Goal: Task Accomplishment & Management: Manage account settings

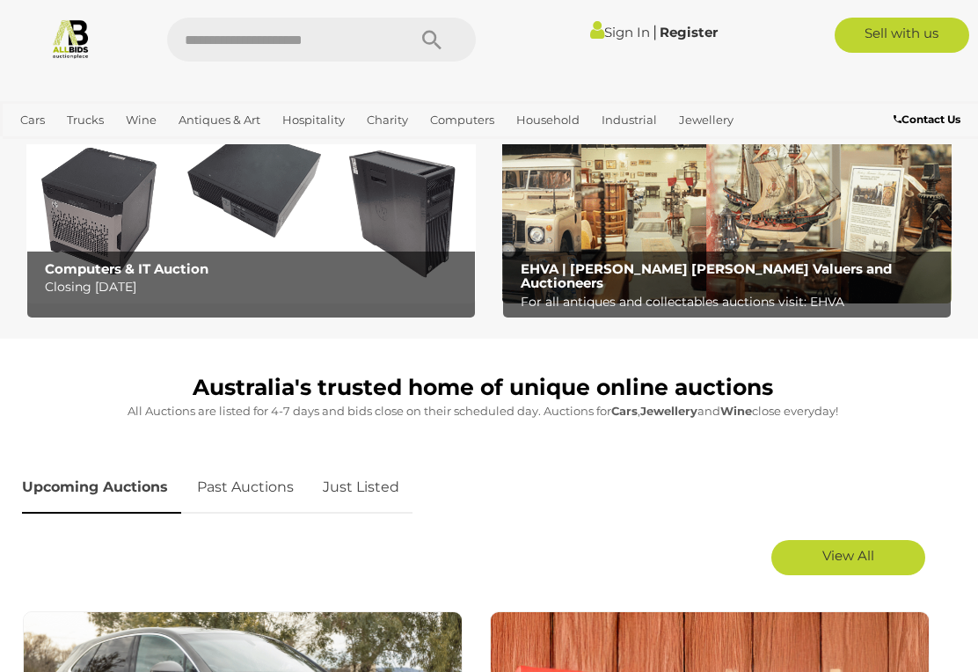
scroll to position [524, 0]
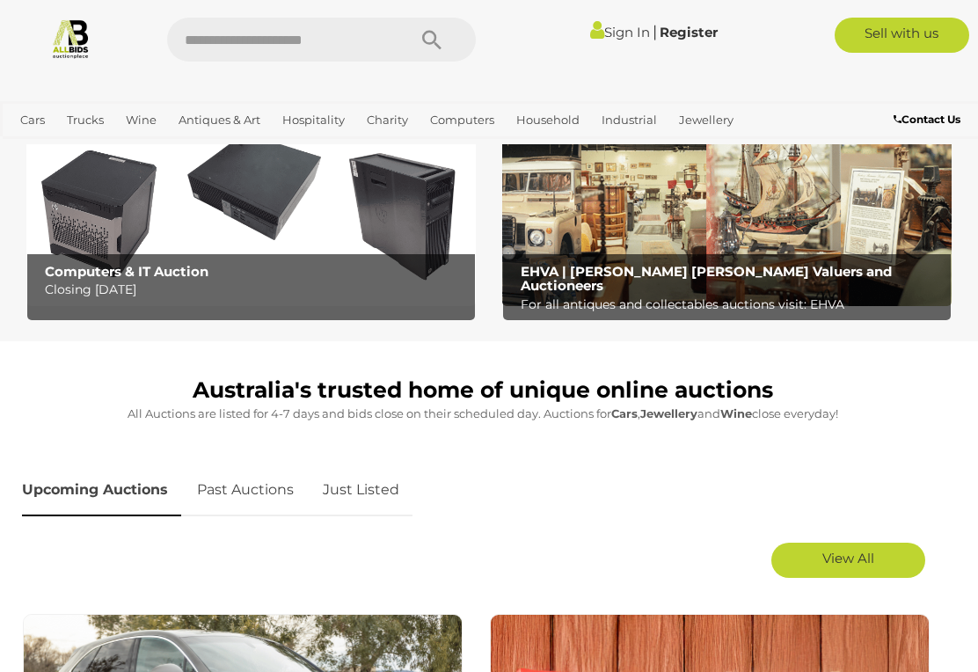
click at [746, 273] on b "EHVA | Evans Hastings Valuers and Auctioneers" at bounding box center [705, 279] width 371 height 32
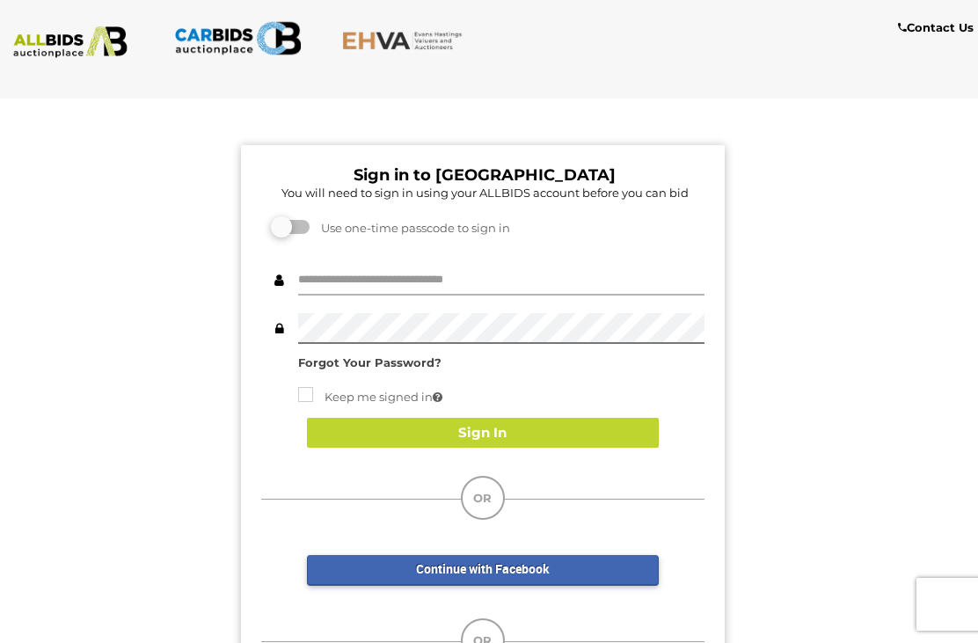
click at [522, 270] on input "text" at bounding box center [501, 280] width 406 height 31
click at [531, 278] on input "text" at bounding box center [501, 280] width 406 height 31
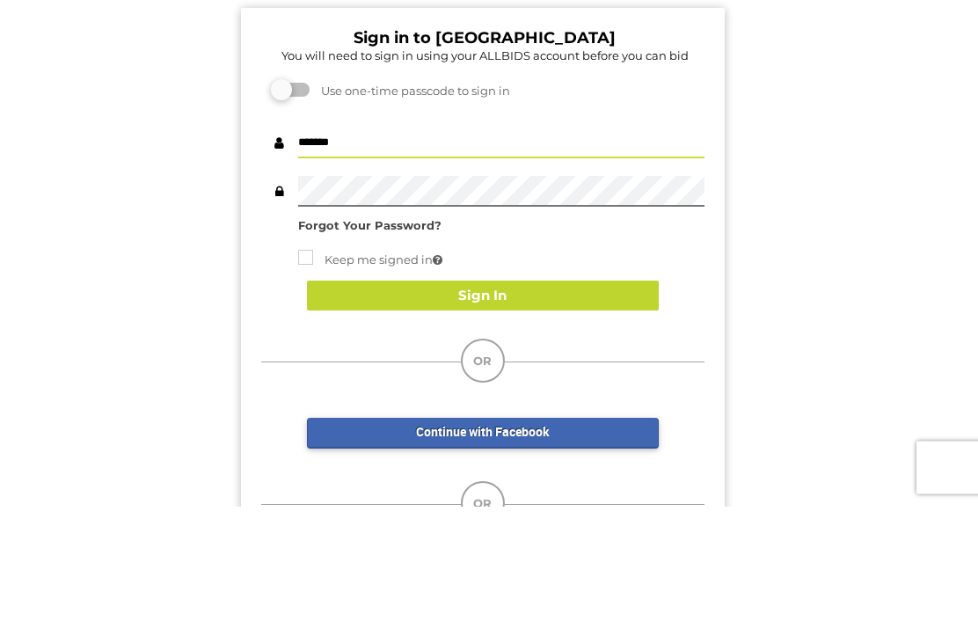
type input "*******"
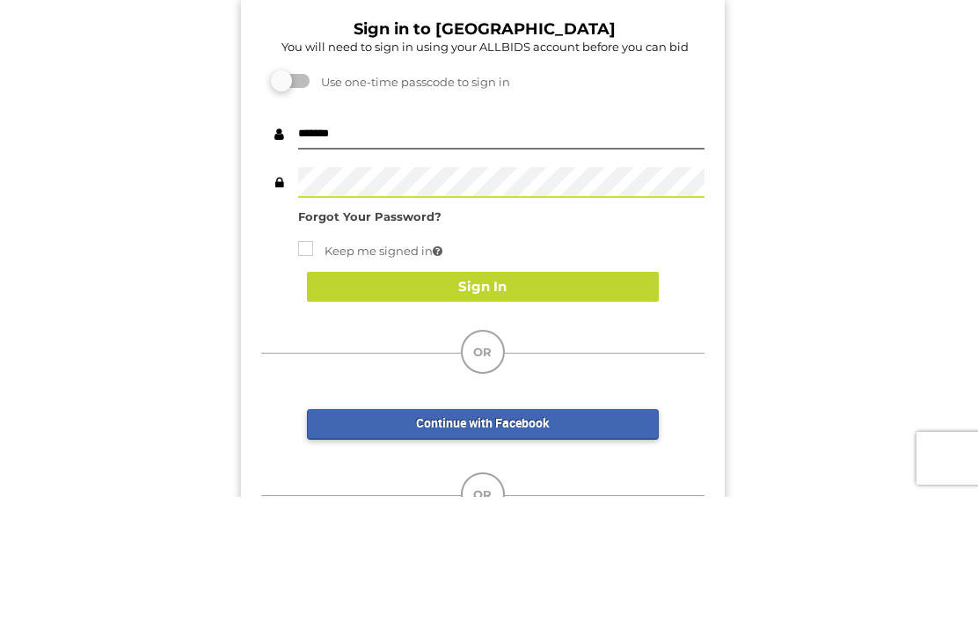
click at [496, 418] on button "Sign In" at bounding box center [483, 433] width 352 height 31
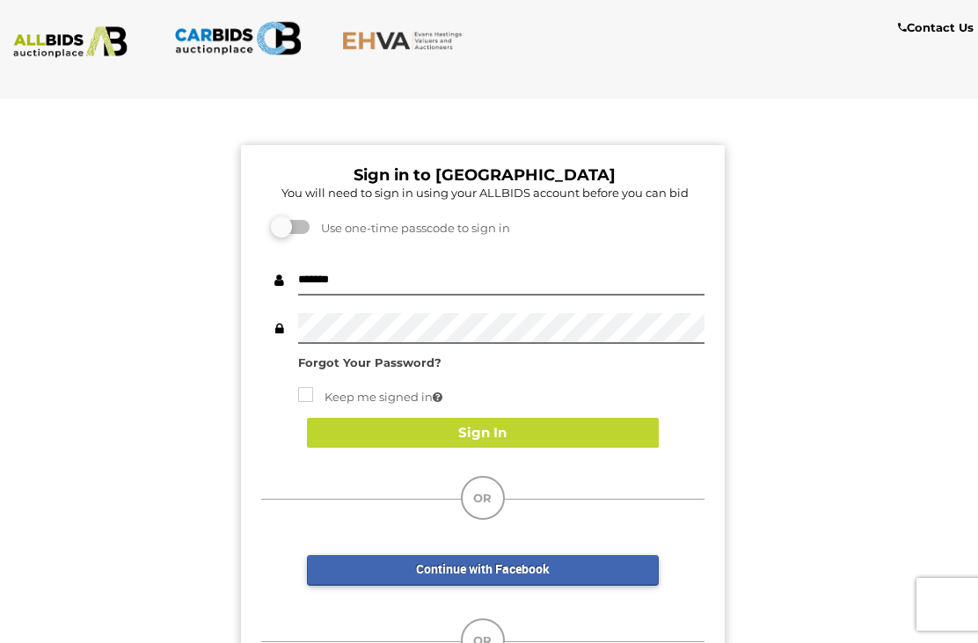
click at [505, 431] on button "Sign In" at bounding box center [483, 433] width 352 height 31
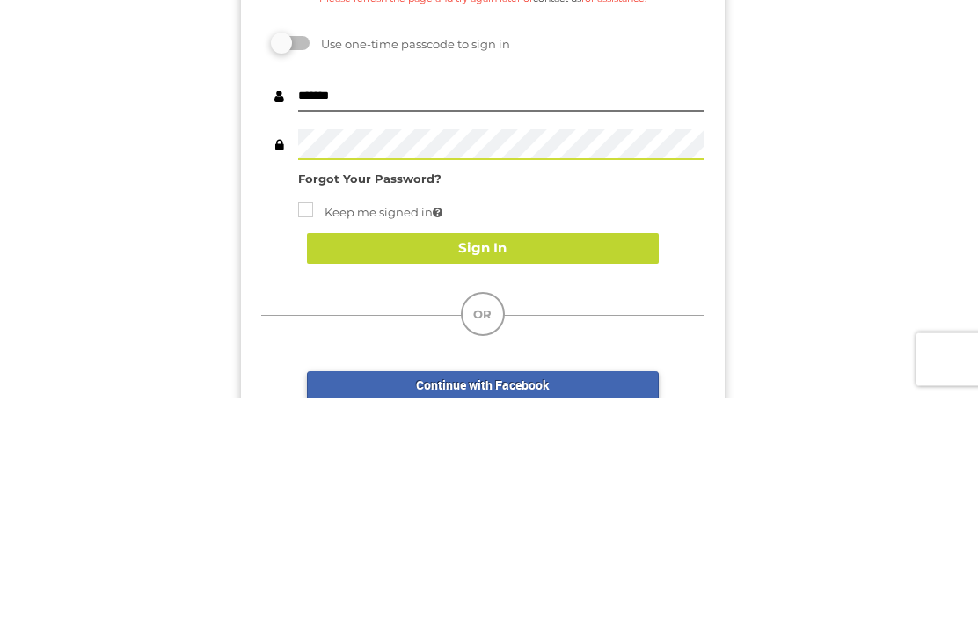
click at [480, 478] on button "Sign In" at bounding box center [483, 493] width 352 height 31
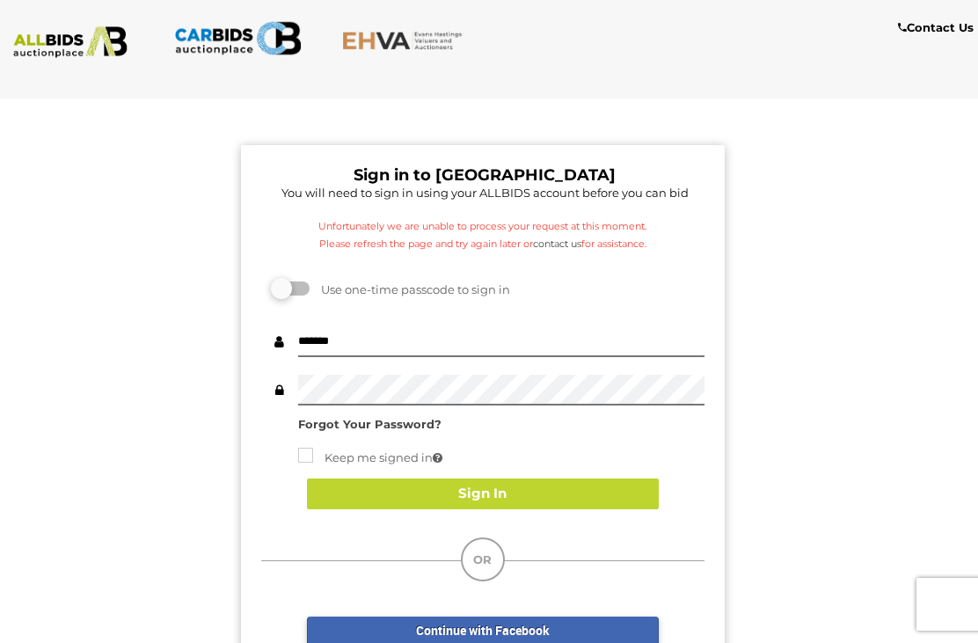
click at [493, 498] on button "Sign In" at bounding box center [483, 493] width 352 height 31
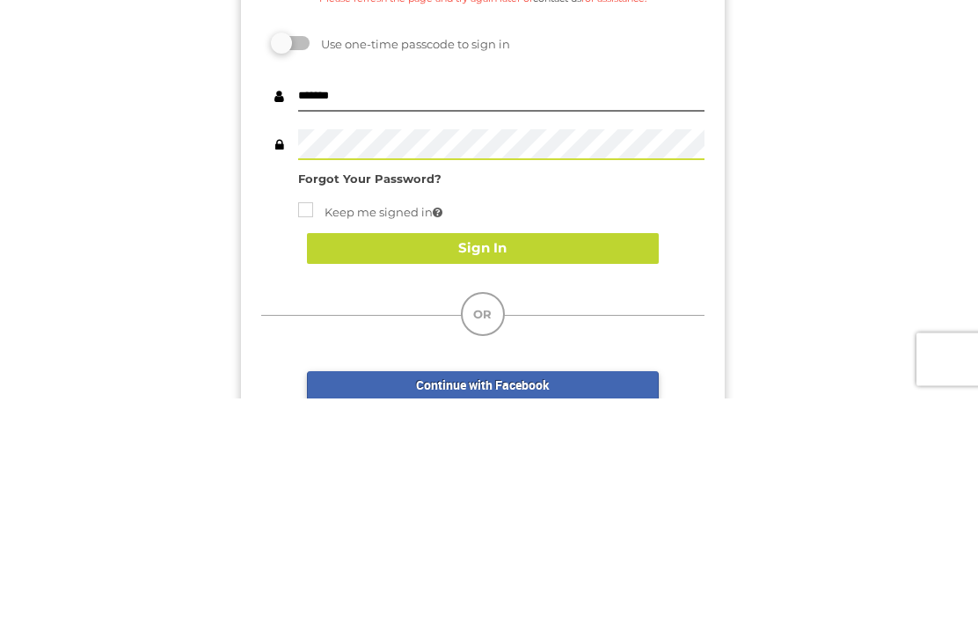
click at [478, 478] on button "Sign In" at bounding box center [483, 493] width 352 height 31
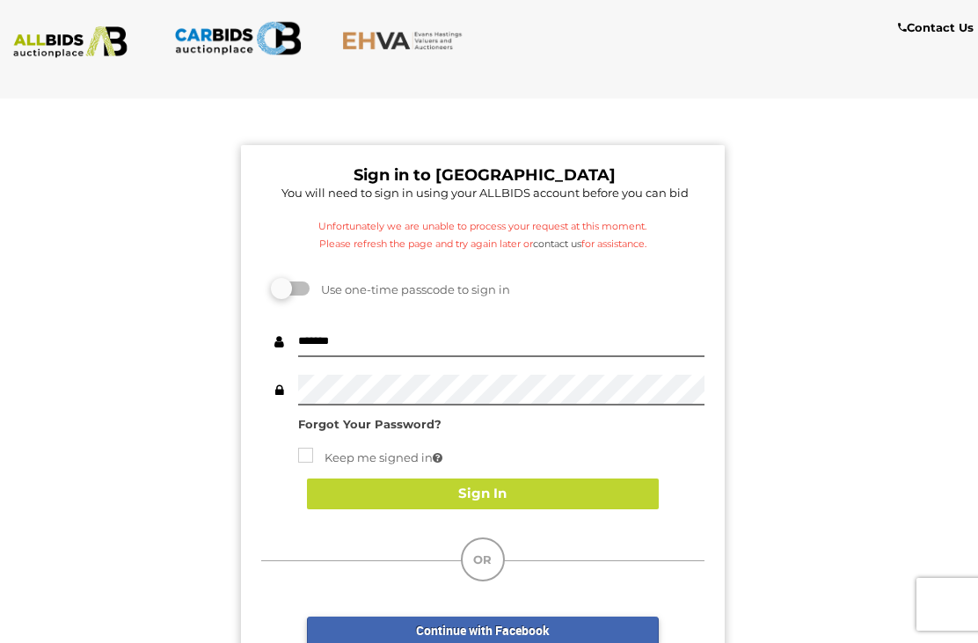
click at [497, 494] on button "Sign In" at bounding box center [483, 493] width 352 height 31
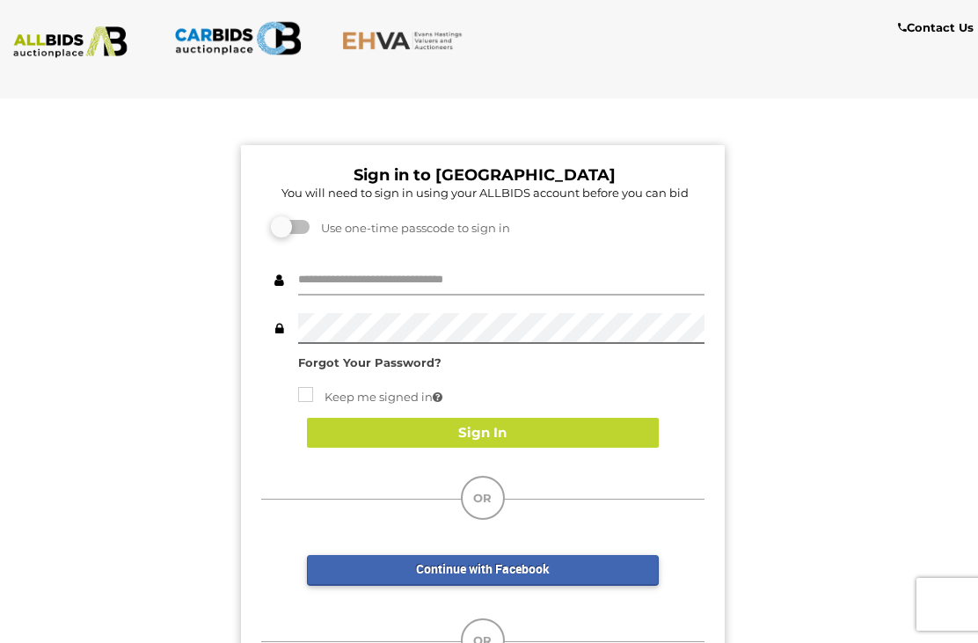
click at [471, 267] on input "text" at bounding box center [501, 280] width 406 height 31
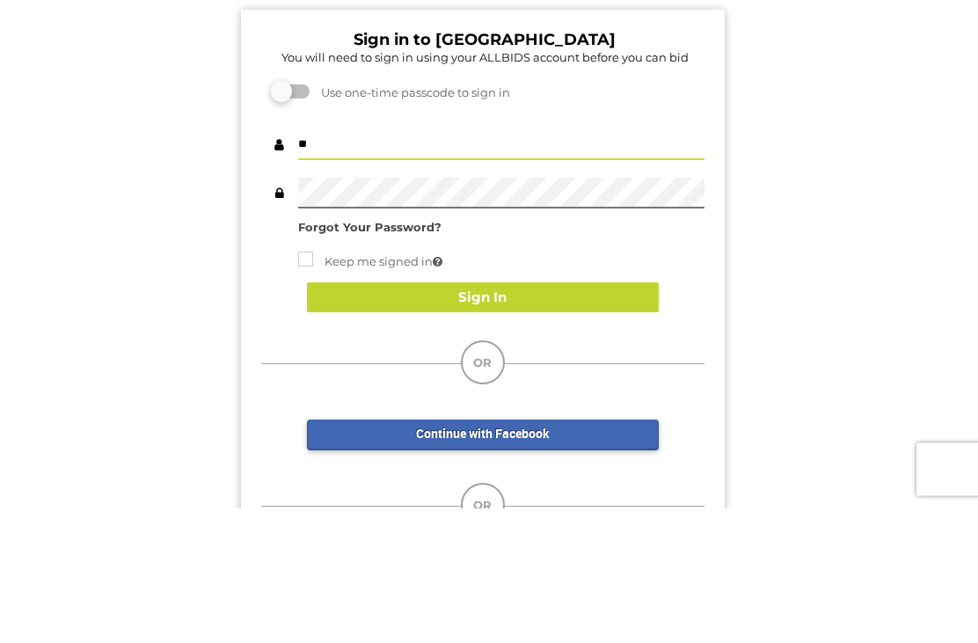
type input "*"
type input "*******"
click at [479, 418] on button "Sign In" at bounding box center [483, 433] width 352 height 31
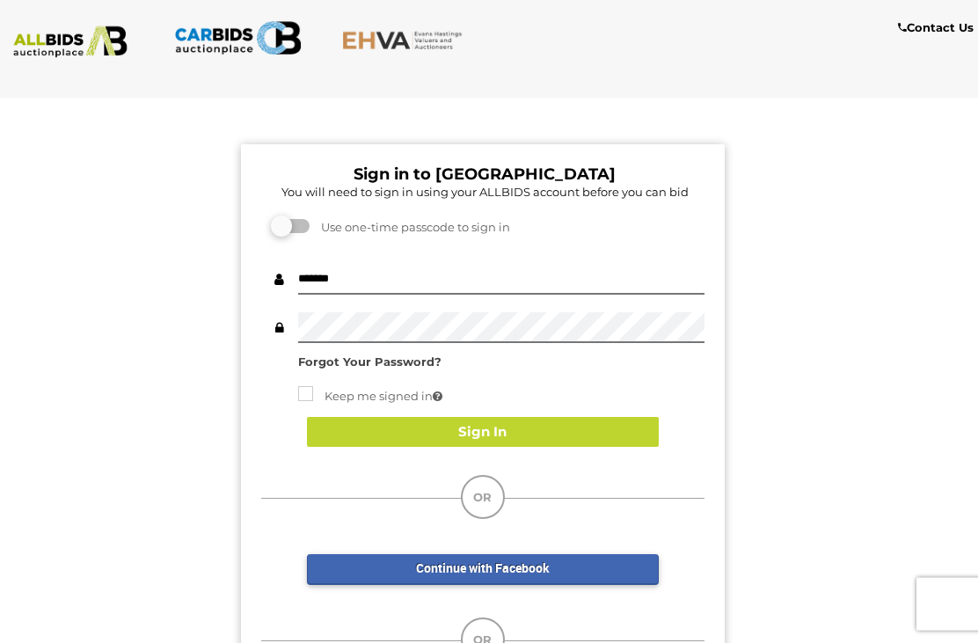
scroll to position [27, 0]
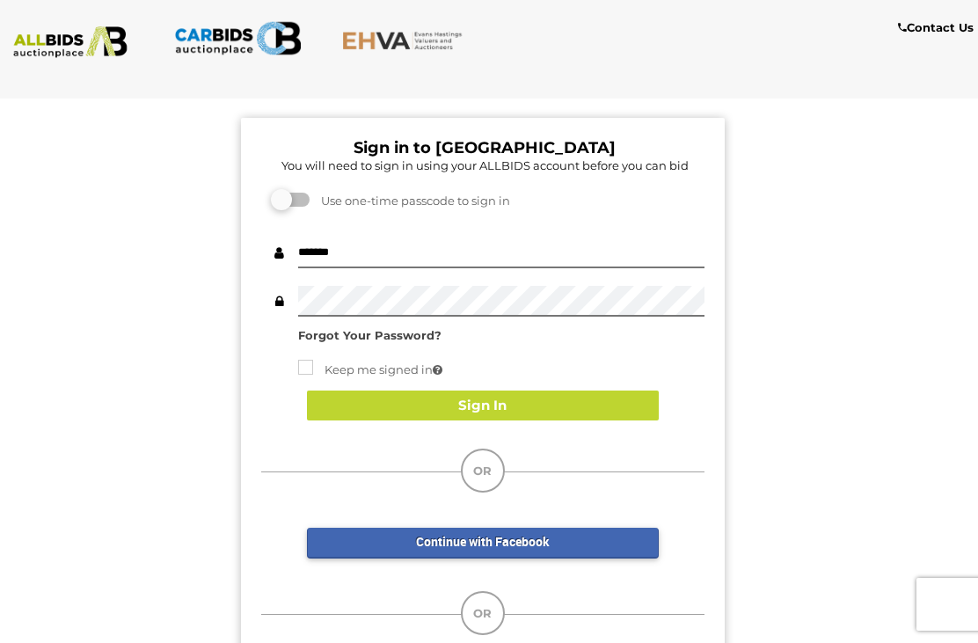
click at [488, 410] on button "Sign In" at bounding box center [483, 405] width 352 height 31
click at [500, 396] on button "Sign In" at bounding box center [483, 405] width 352 height 31
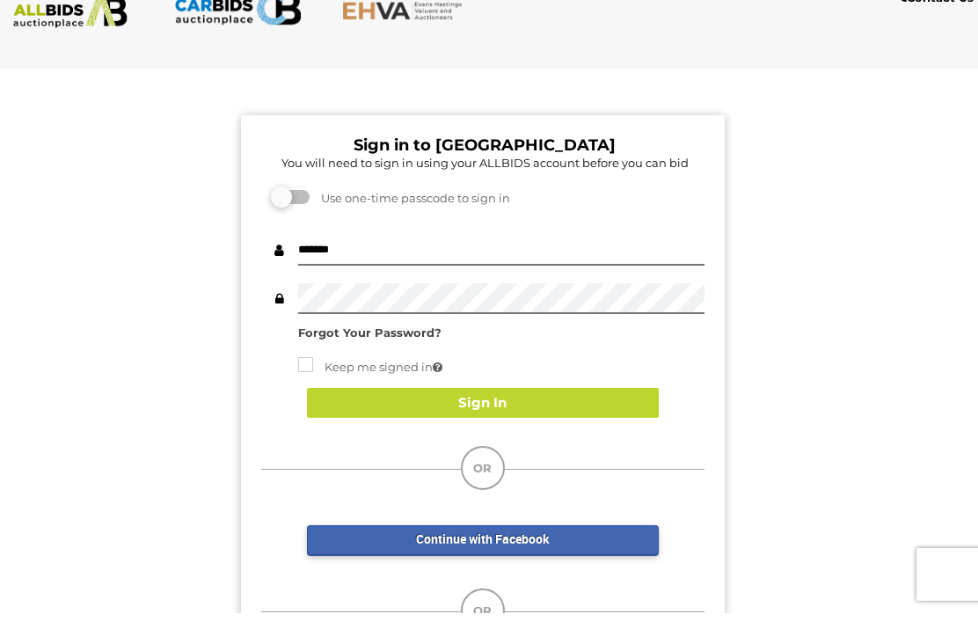
scroll to position [37, 0]
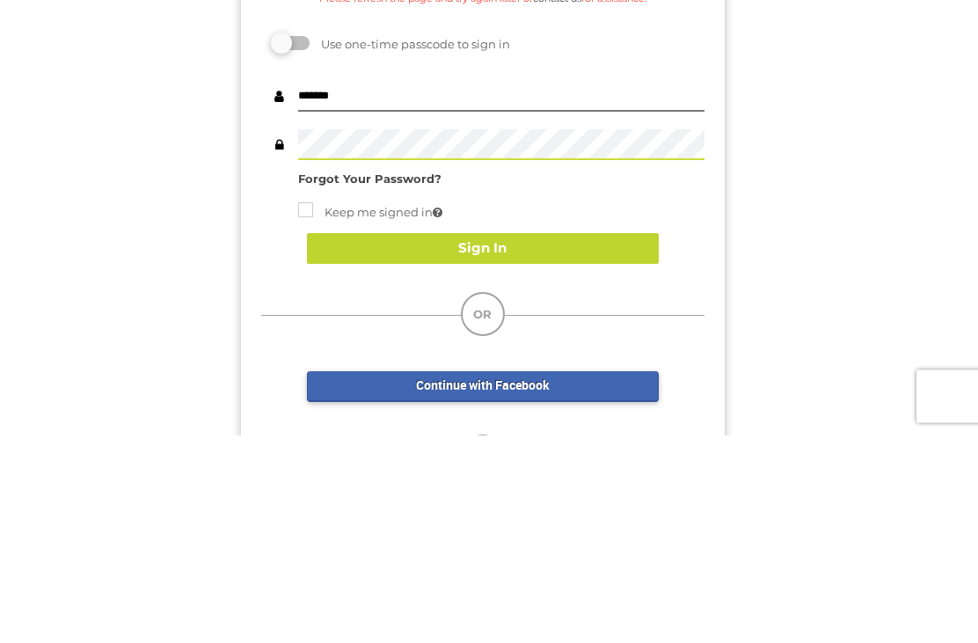
click at [488, 441] on button "Sign In" at bounding box center [483, 456] width 352 height 31
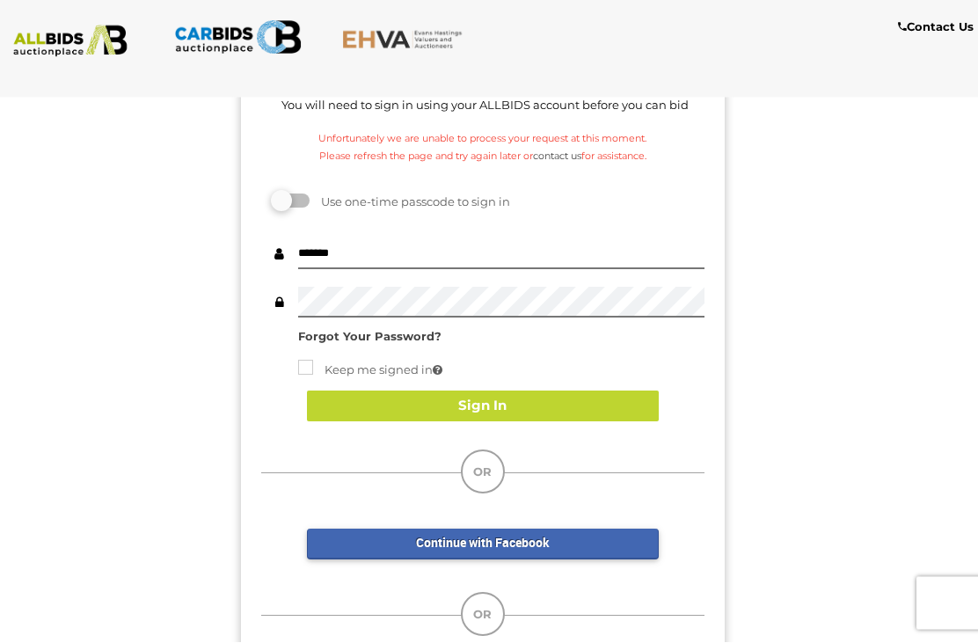
scroll to position [88, 0]
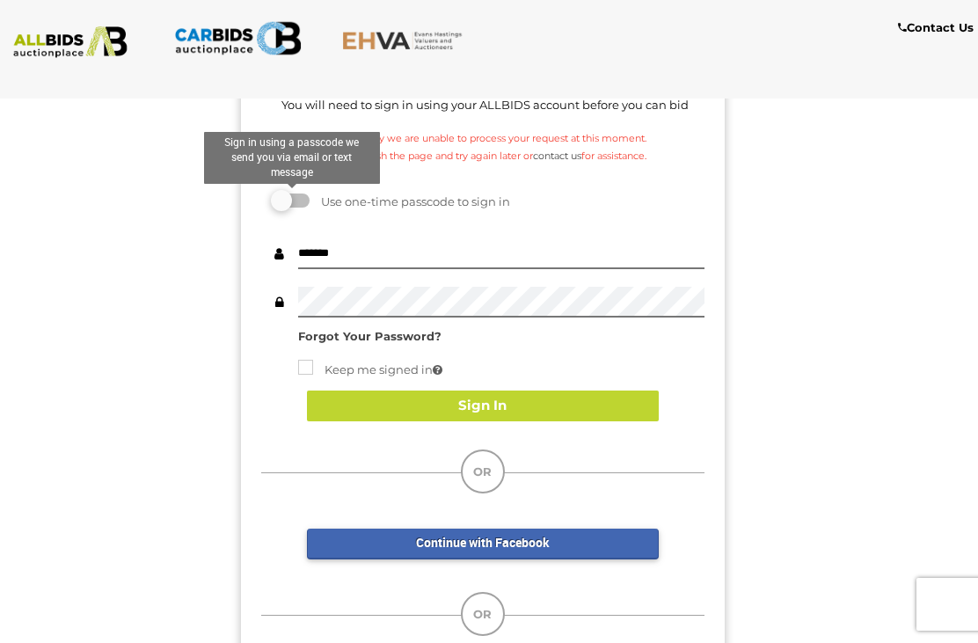
click at [295, 202] on label at bounding box center [291, 200] width 35 height 14
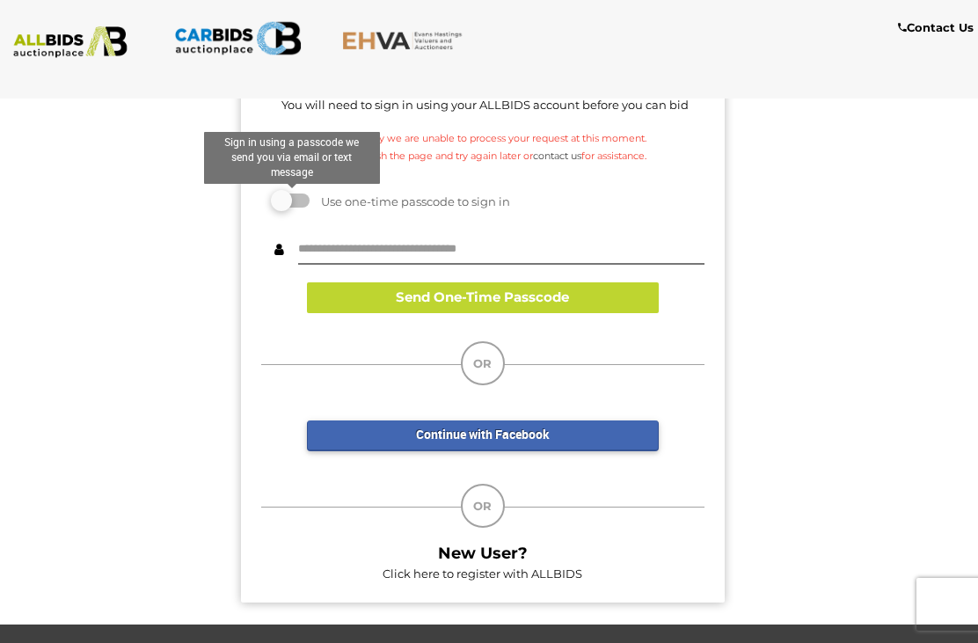
click at [512, 292] on button "Send One-Time Passcode" at bounding box center [483, 297] width 352 height 31
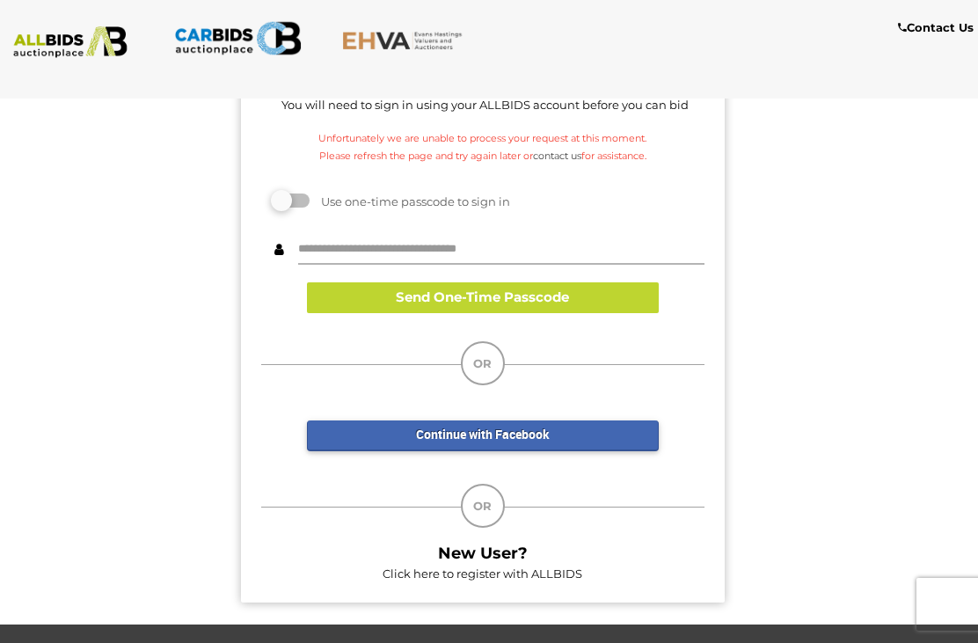
click at [452, 244] on input "text" at bounding box center [501, 249] width 406 height 31
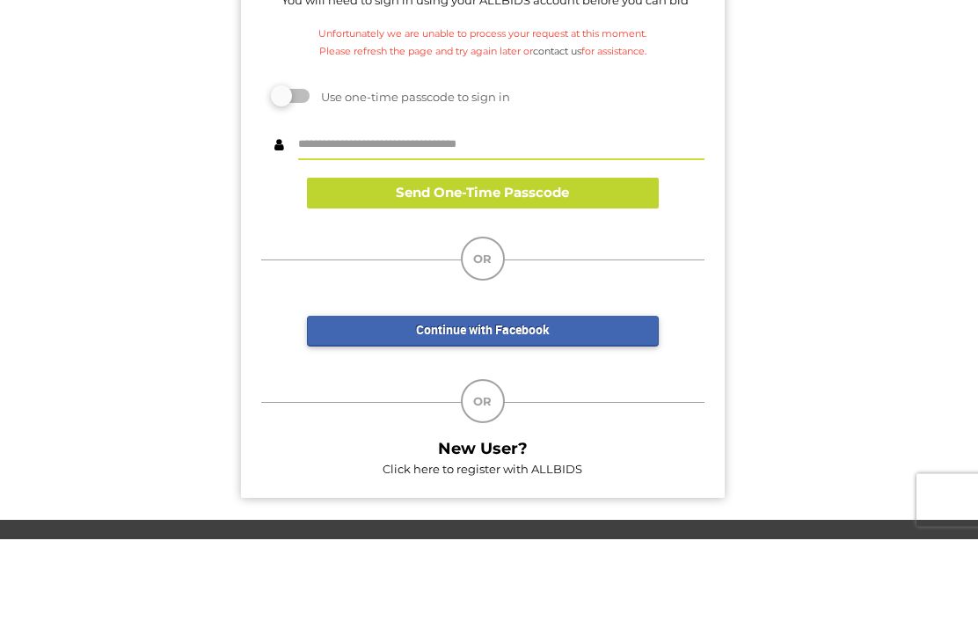
click at [480, 282] on button "Send One-Time Passcode" at bounding box center [483, 297] width 352 height 31
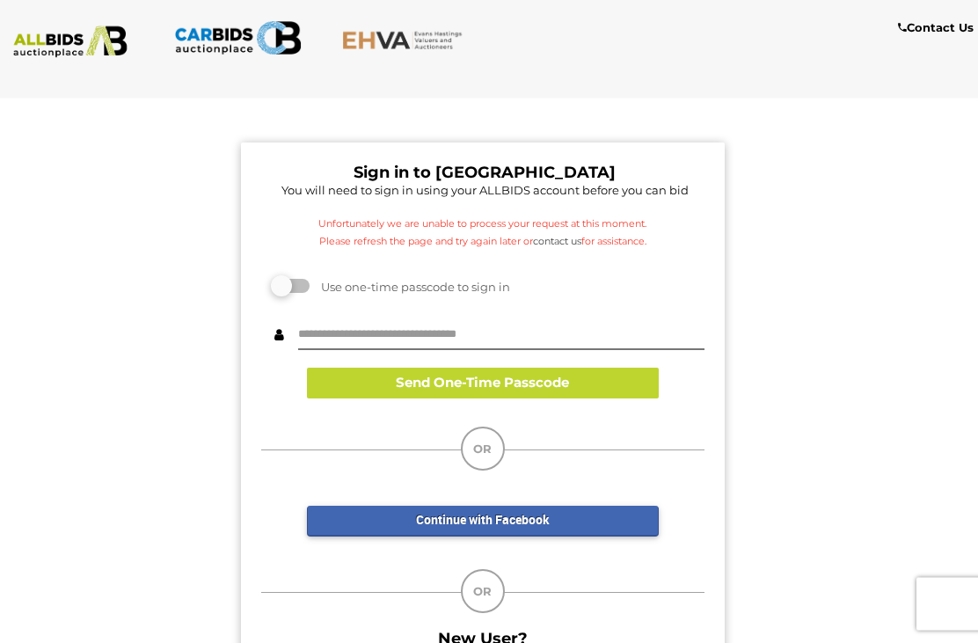
scroll to position [0, 0]
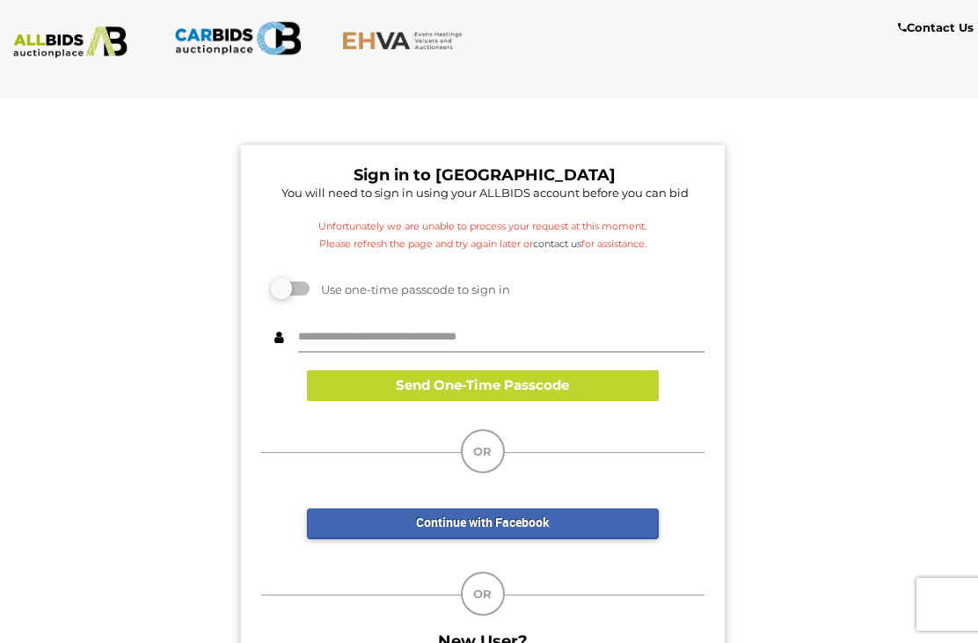
click at [566, 322] on input "text" at bounding box center [501, 337] width 406 height 31
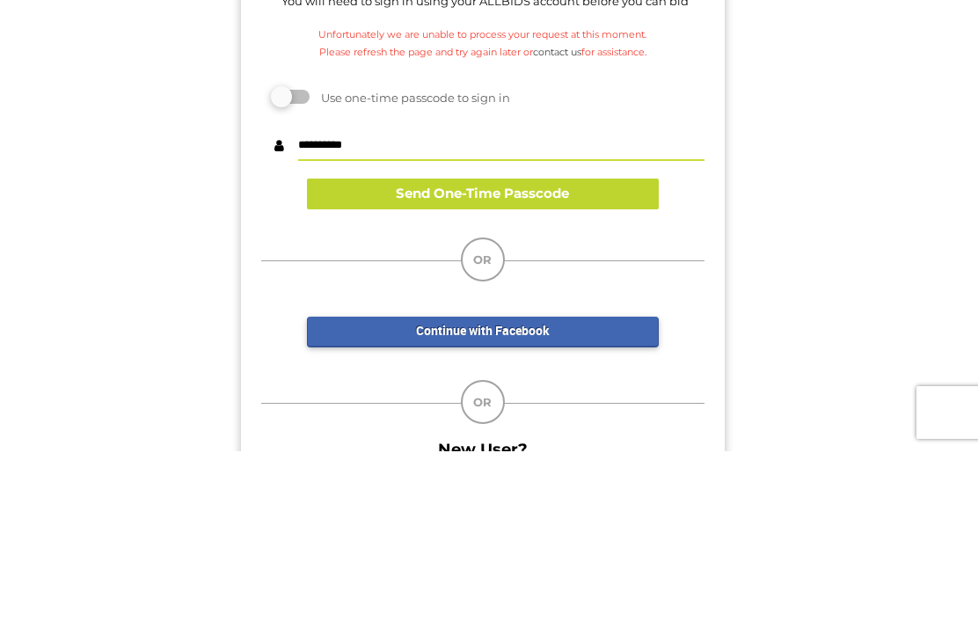
type input "**********"
click at [482, 370] on button "Send One-Time Passcode" at bounding box center [483, 385] width 352 height 31
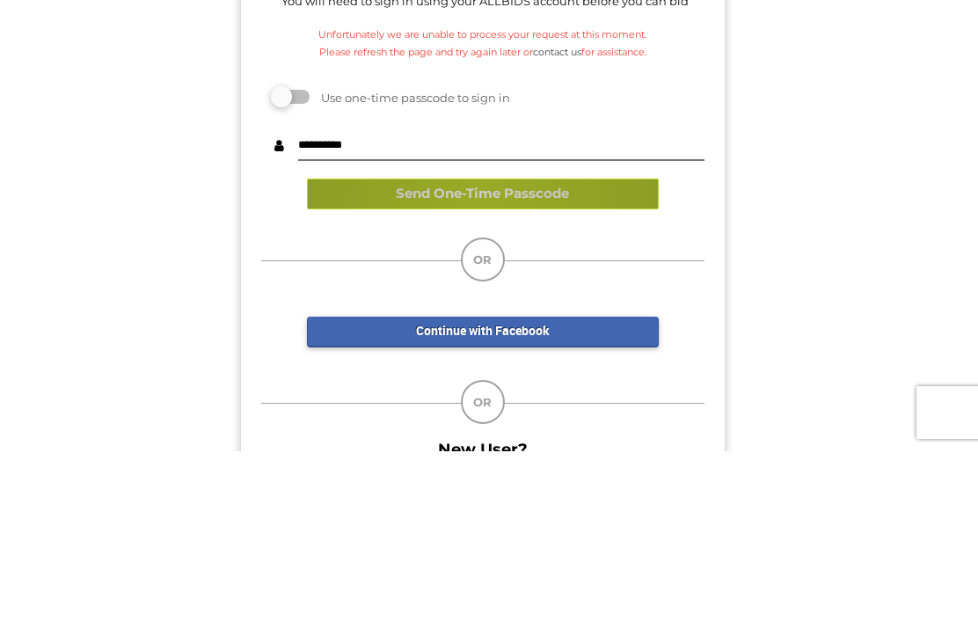
scroll to position [182, 0]
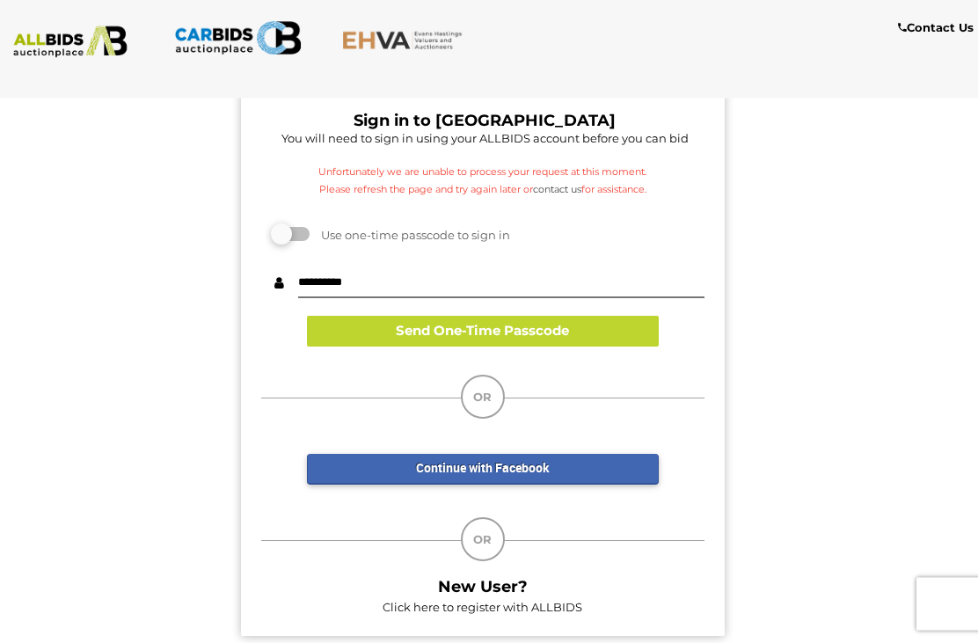
click at [508, 331] on button "Send One-Time Passcode" at bounding box center [483, 331] width 352 height 31
